Goal: Check status: Check status

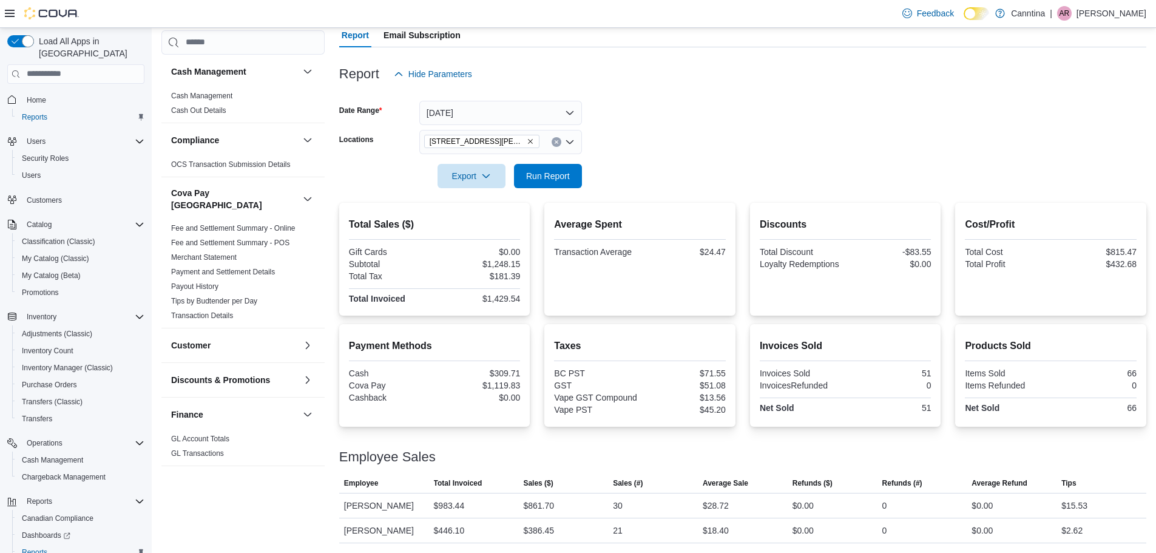
scroll to position [56, 0]
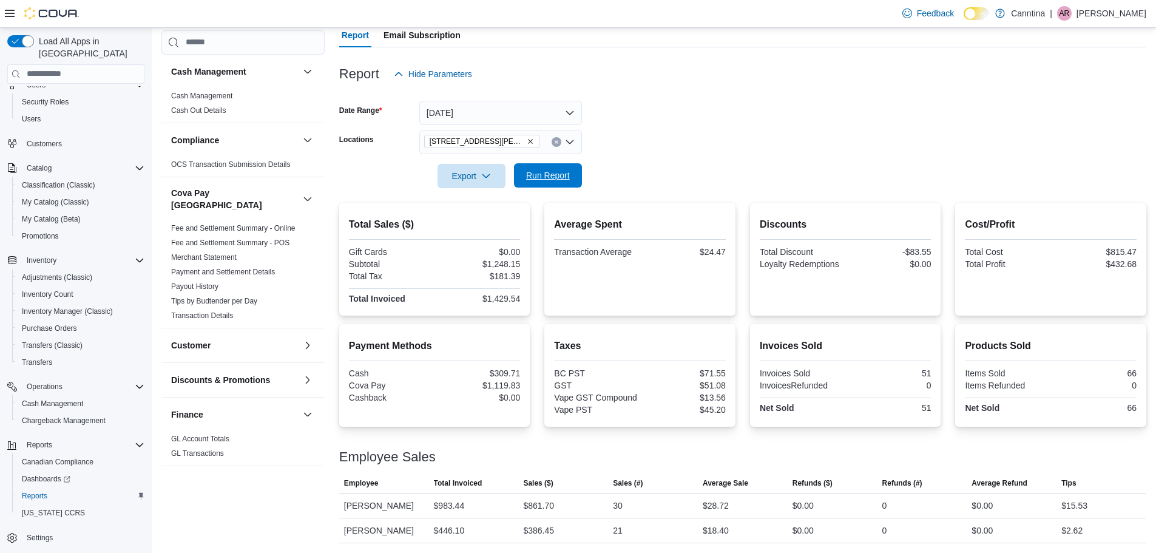
click at [558, 183] on span "Run Report" at bounding box center [547, 175] width 53 height 24
drag, startPoint x: 1049, startPoint y: 298, endPoint x: 1042, endPoint y: 341, distance: 43.6
click at [1046, 332] on div "Total Sales ($) Gift Cards $0.00 Subtotal $1,561.25 Total Tax $218.96 Total Inv…" at bounding box center [742, 373] width 807 height 340
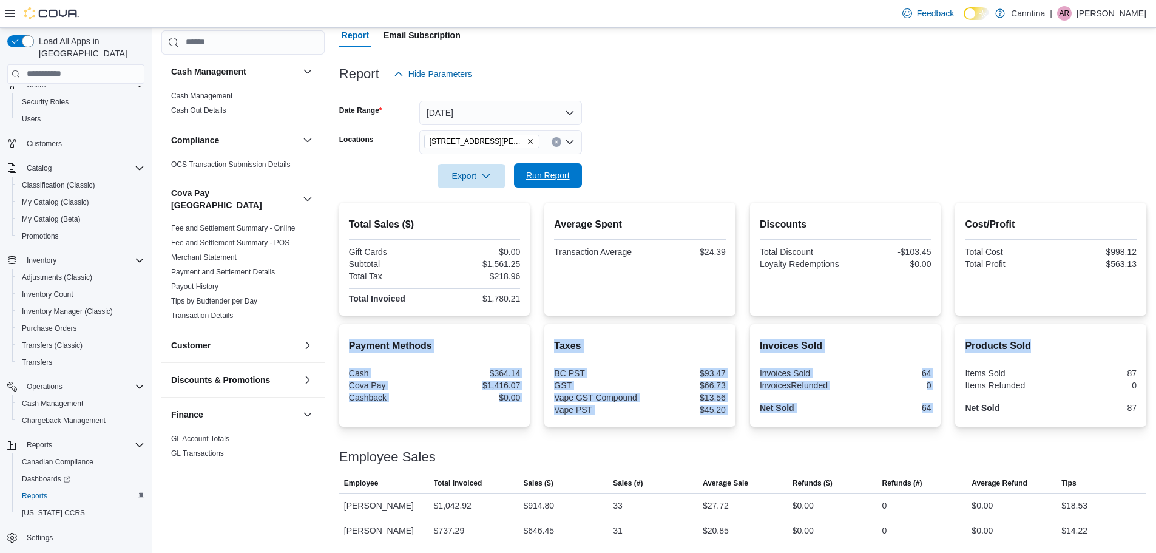
click at [573, 174] on span "Run Report" at bounding box center [547, 175] width 53 height 24
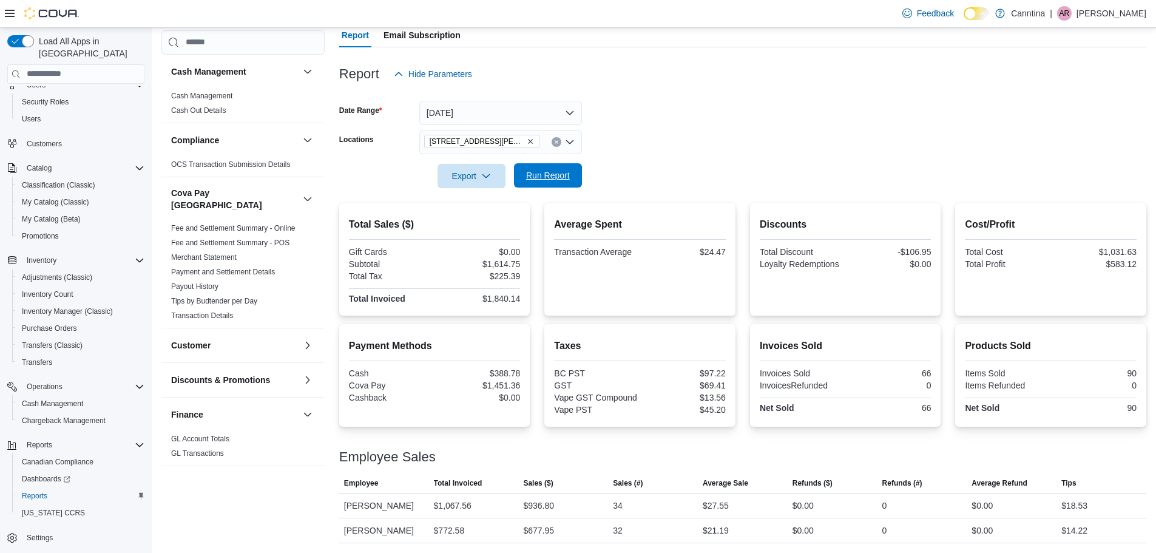
click at [568, 182] on span "Run Report" at bounding box center [547, 175] width 53 height 24
click at [570, 177] on span "Run Report" at bounding box center [547, 175] width 53 height 24
click at [829, 297] on div "Discounts Total Discount -$116.43 Loyalty Redemptions $0.00" at bounding box center [846, 258] width 172 height 93
click at [541, 178] on span "Run Report" at bounding box center [548, 175] width 44 height 12
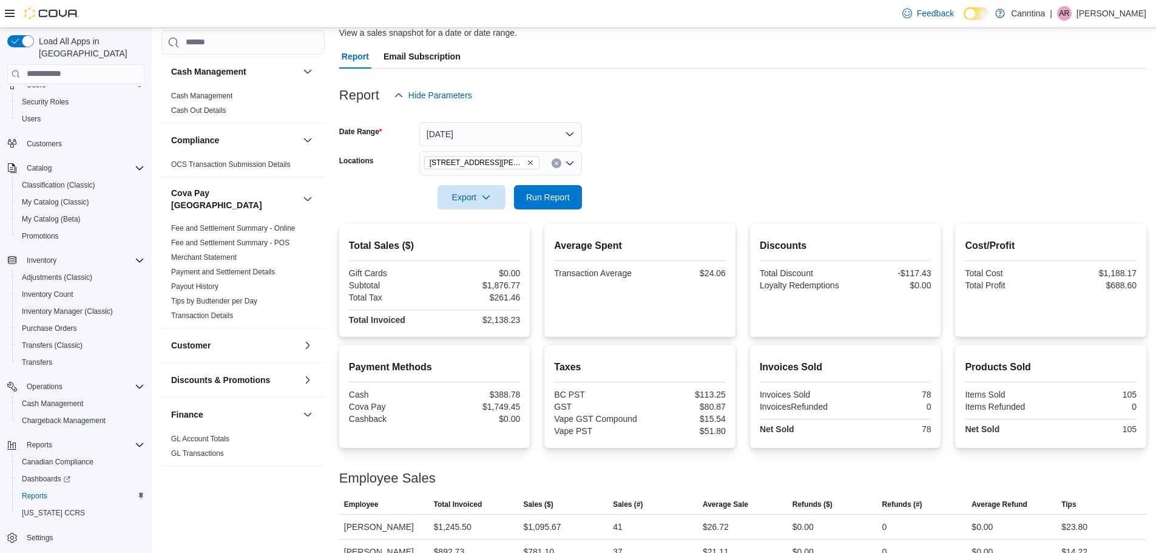
scroll to position [115, 0]
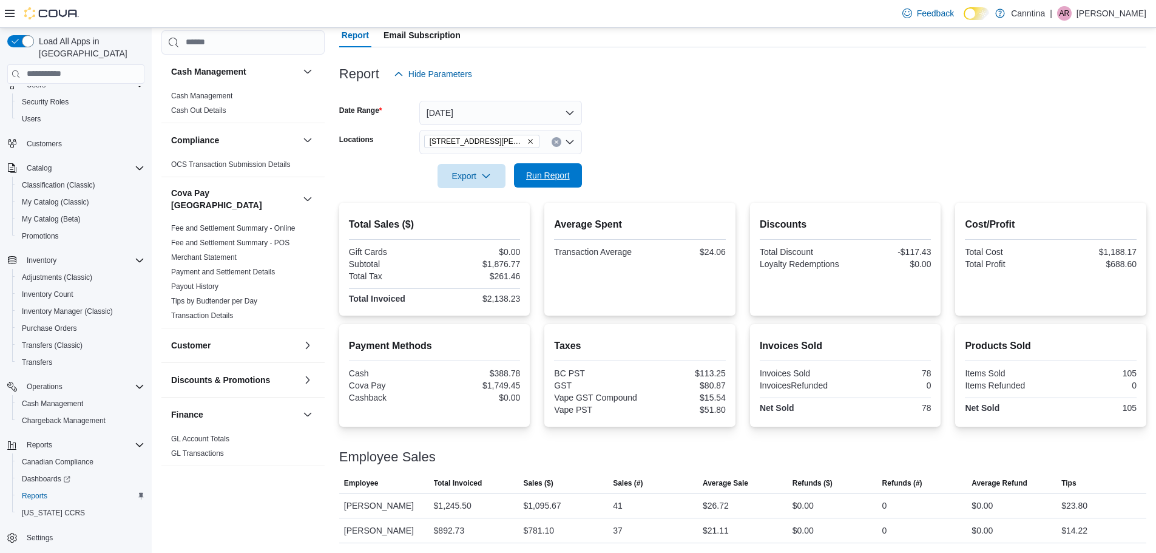
click at [550, 178] on span "Run Report" at bounding box center [548, 175] width 44 height 12
drag, startPoint x: 1102, startPoint y: 507, endPoint x: 1063, endPoint y: 509, distance: 38.9
click at [1063, 509] on tr "Employee [PERSON_NAME] Total Invoiced $1,245.50 Sales ($) $1,095.67 Sales (#) 4…" at bounding box center [742, 505] width 807 height 25
click at [750, 505] on div "$26.72" at bounding box center [743, 505] width 90 height 24
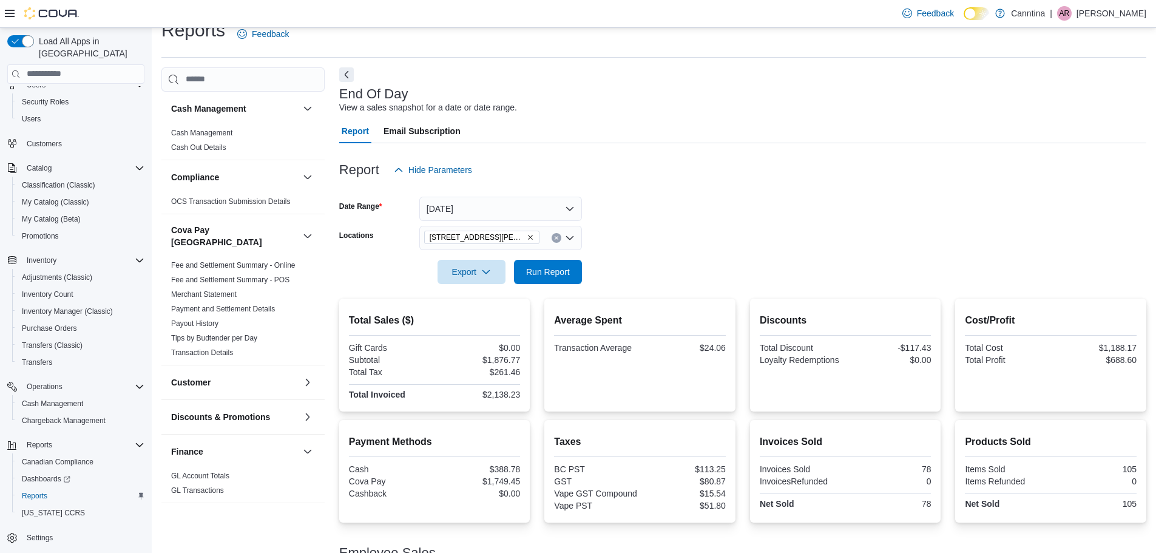
scroll to position [0, 0]
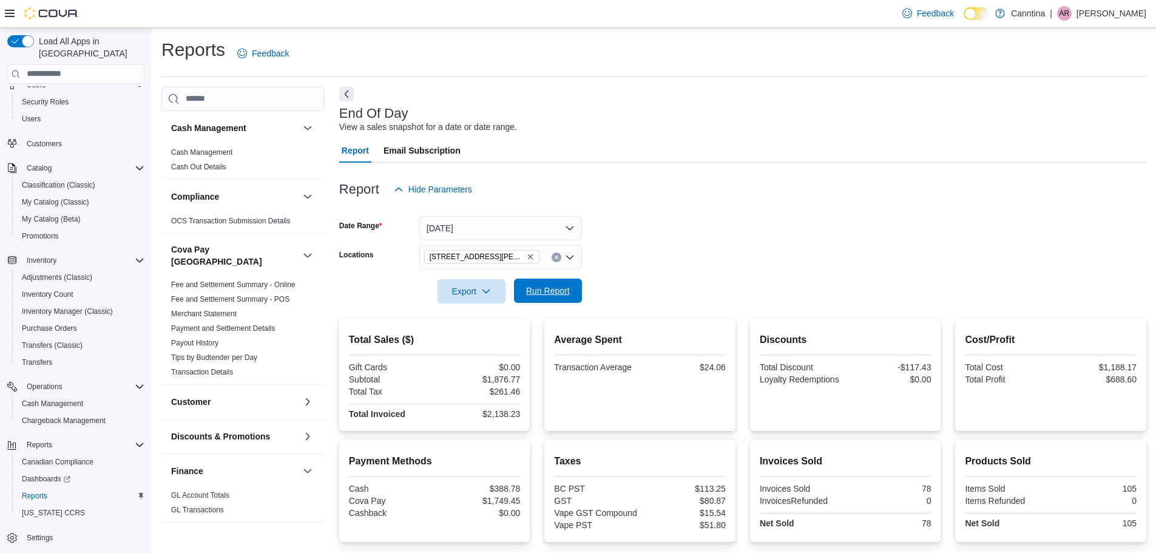
click at [551, 286] on span "Run Report" at bounding box center [548, 291] width 44 height 12
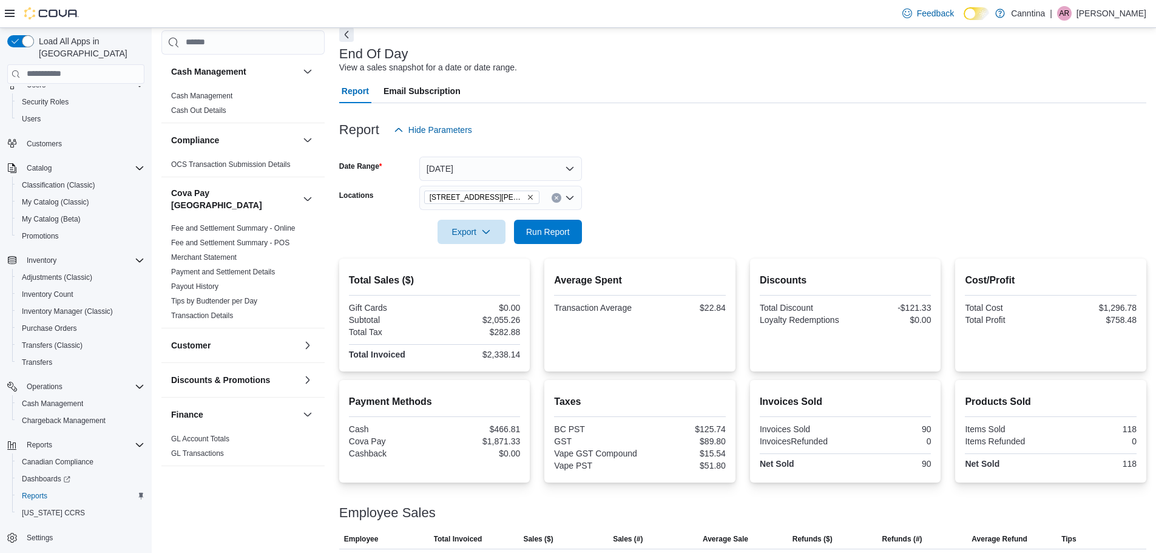
scroll to position [115, 0]
